Goal: Task Accomplishment & Management: Manage account settings

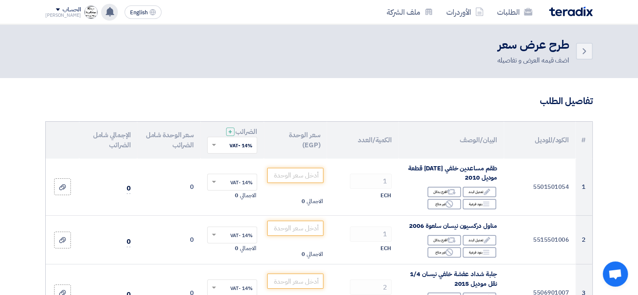
click at [106, 14] on use at bounding box center [110, 11] width 8 height 9
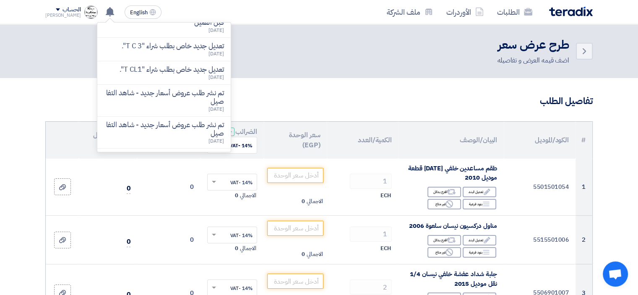
scroll to position [181, 0]
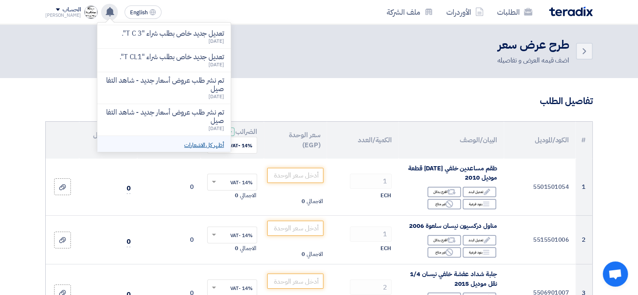
click at [196, 144] on link "أظهر كل الاشعارات" at bounding box center [203, 145] width 39 height 9
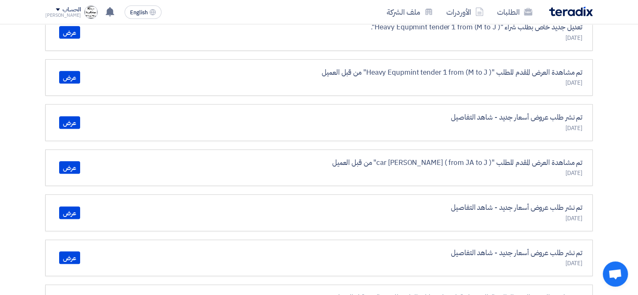
scroll to position [630, 0]
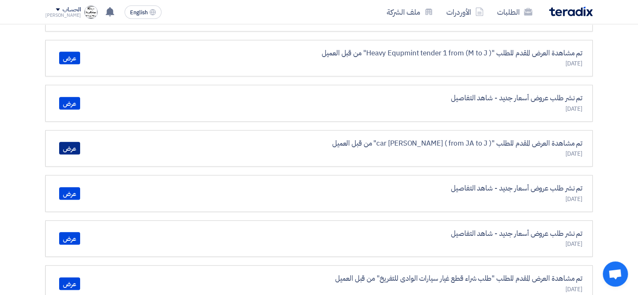
click at [66, 148] on link "عرض" at bounding box center [69, 148] width 21 height 13
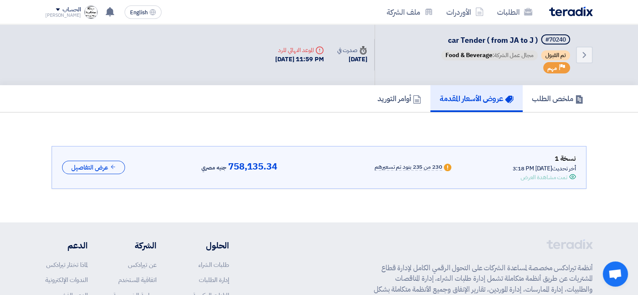
scroll to position [18, 0]
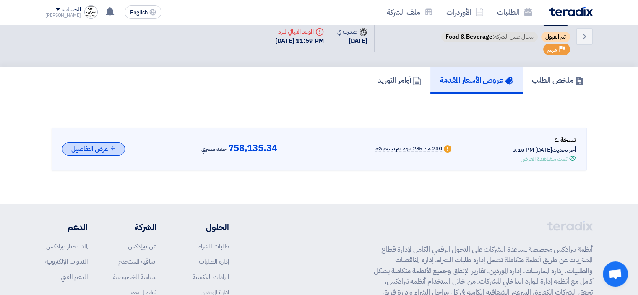
click at [91, 148] on button "عرض التفاصيل" at bounding box center [93, 149] width 63 height 14
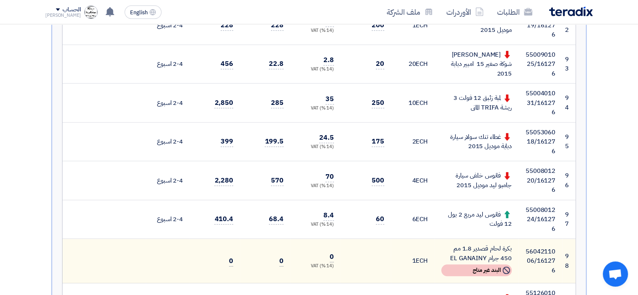
scroll to position [3838, 0]
